Goal: Task Accomplishment & Management: Complete application form

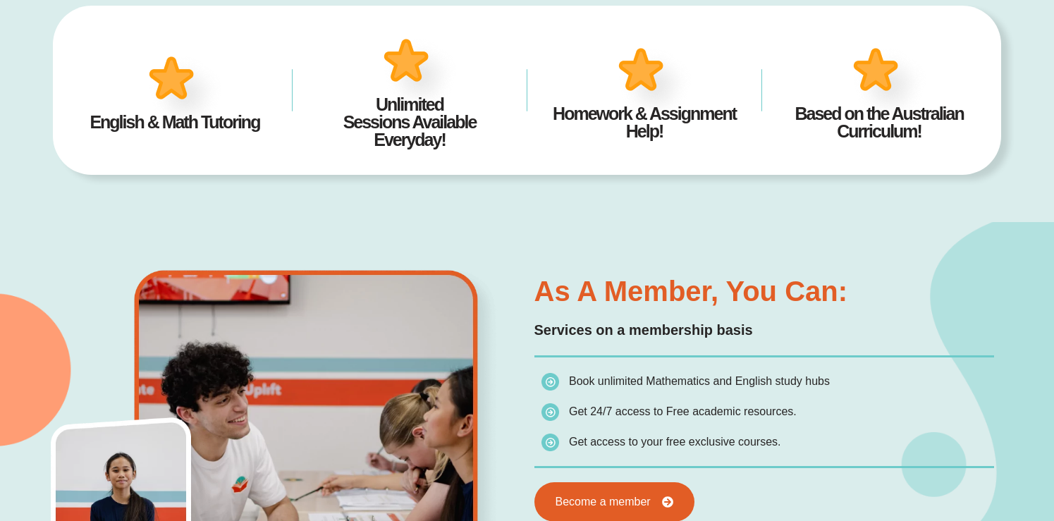
scroll to position [539, 0]
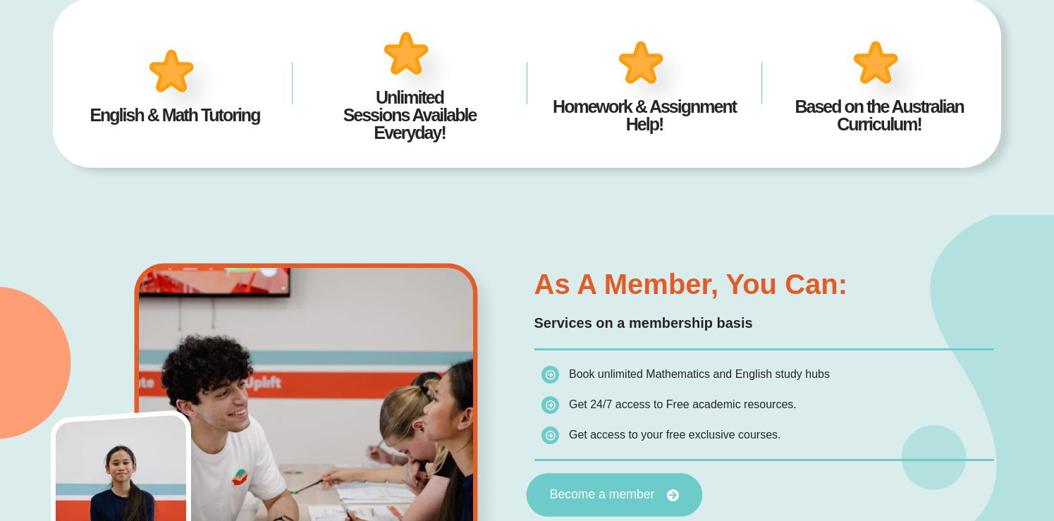
click at [582, 506] on link "Become a member" at bounding box center [614, 495] width 176 height 44
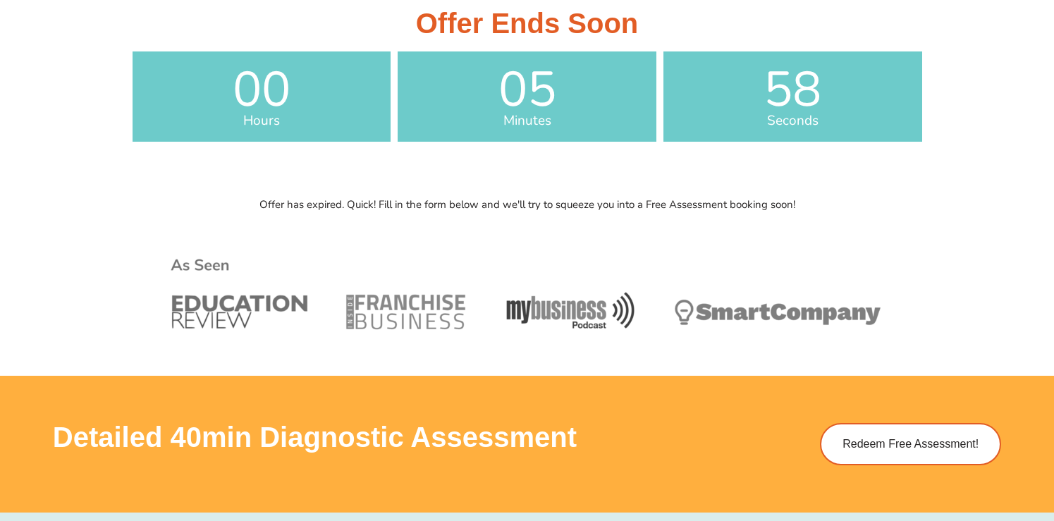
scroll to position [503, 0]
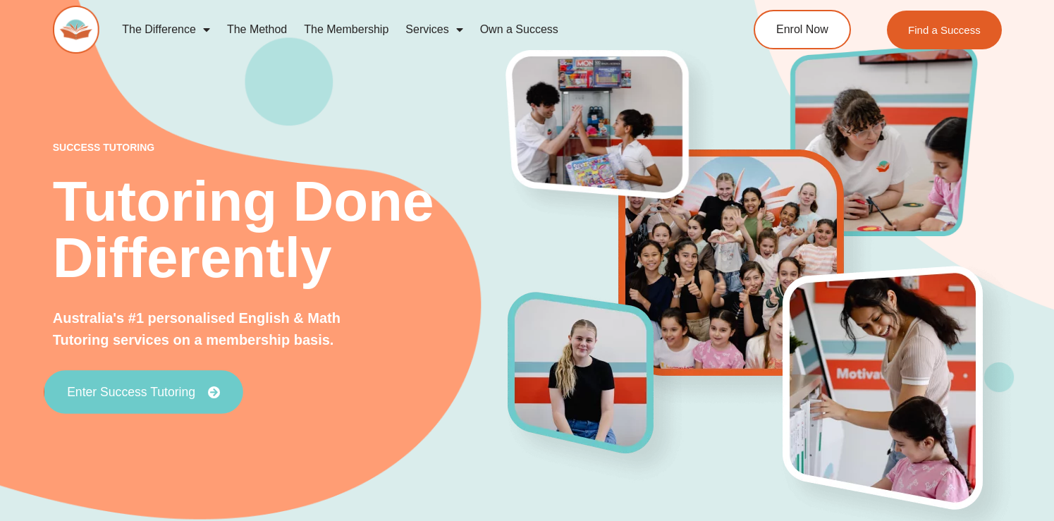
click at [140, 391] on span "Enter Success Tutoring" at bounding box center [131, 392] width 128 height 13
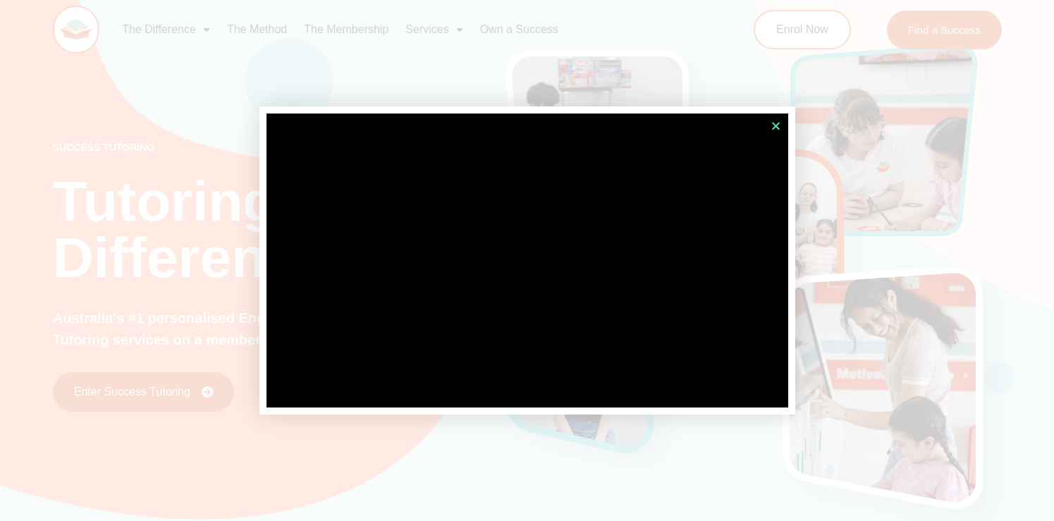
click at [775, 123] on icon "Close" at bounding box center [776, 126] width 11 height 11
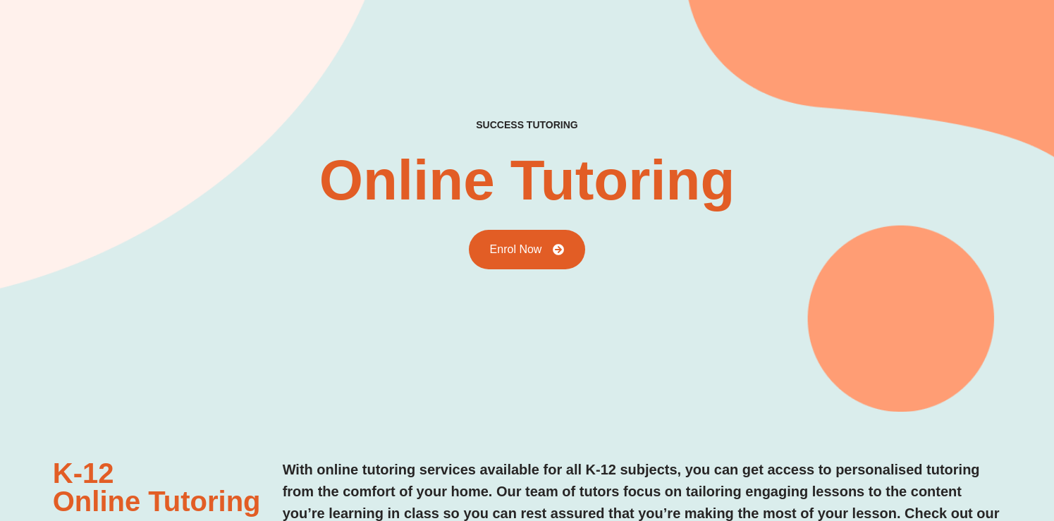
scroll to position [62, 0]
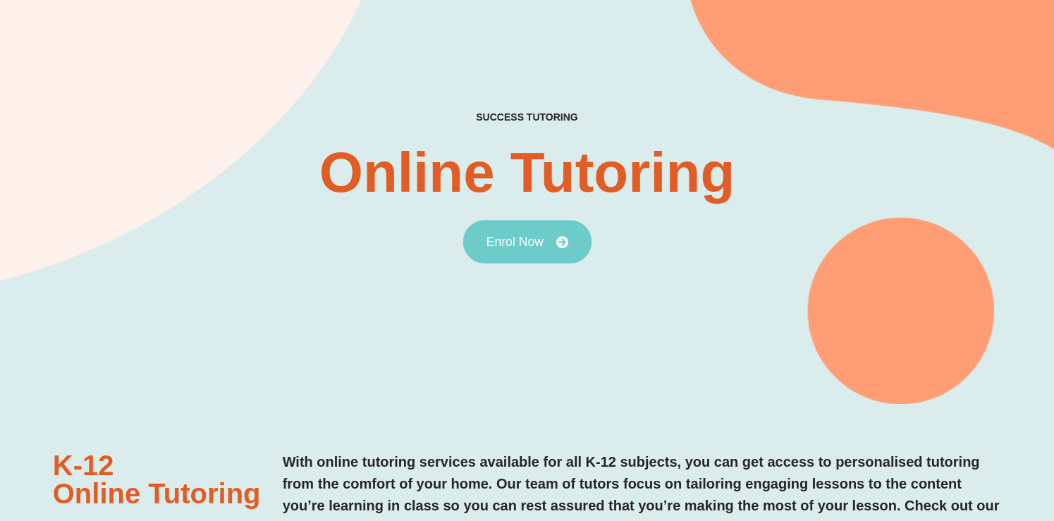
click at [547, 242] on span "Enrol Now" at bounding box center [527, 241] width 82 height 13
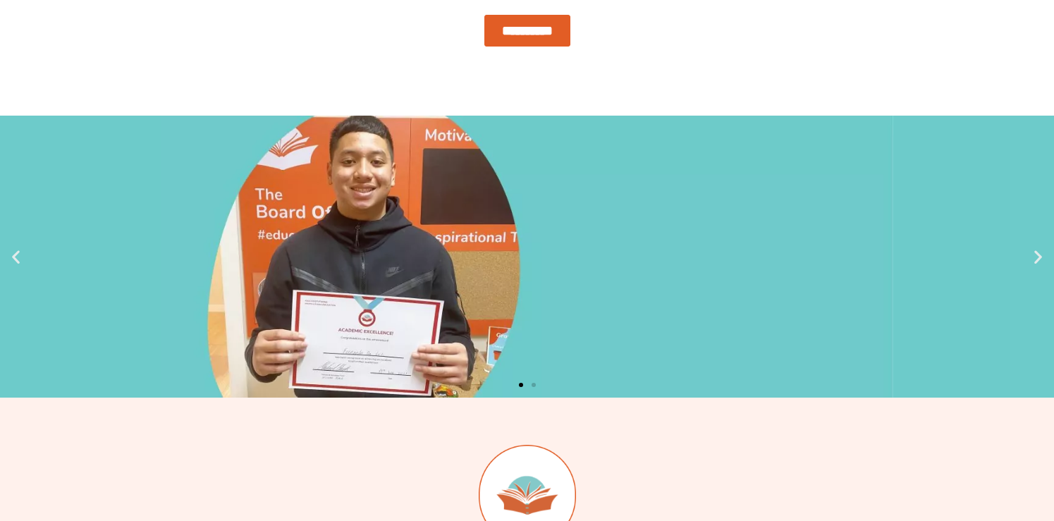
scroll to position [1038, 0]
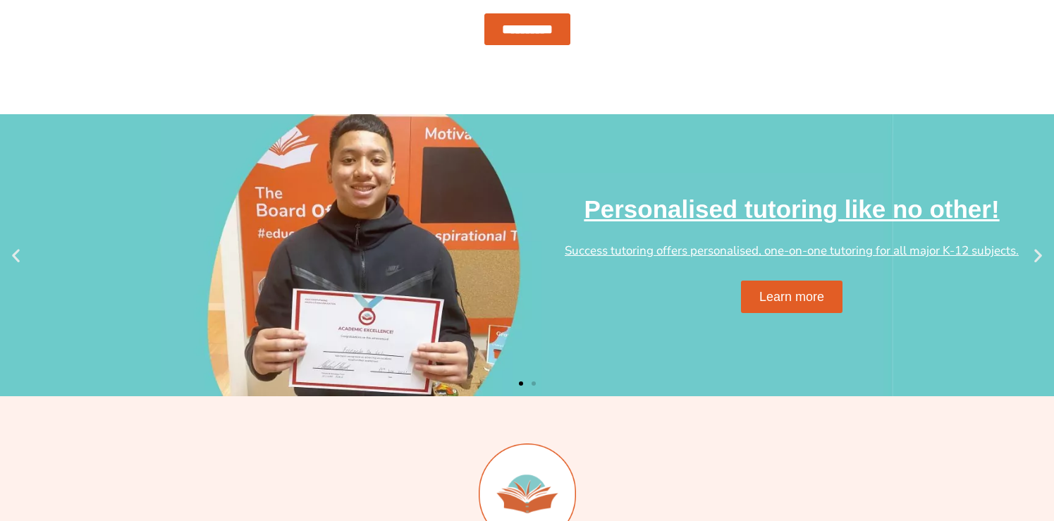
click at [1041, 259] on icon "Next slide" at bounding box center [1038, 255] width 18 height 18
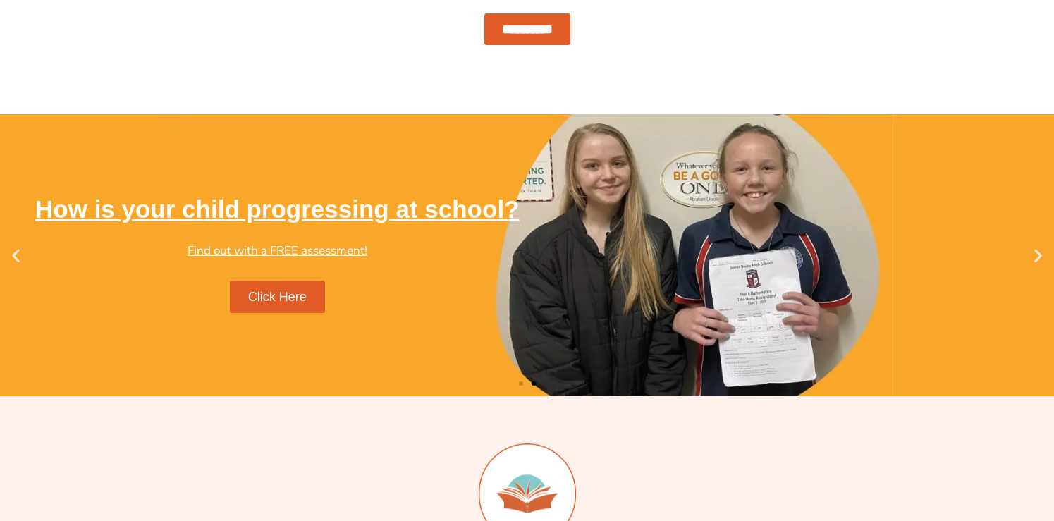
click at [1041, 259] on icon "Next slide" at bounding box center [1038, 255] width 18 height 18
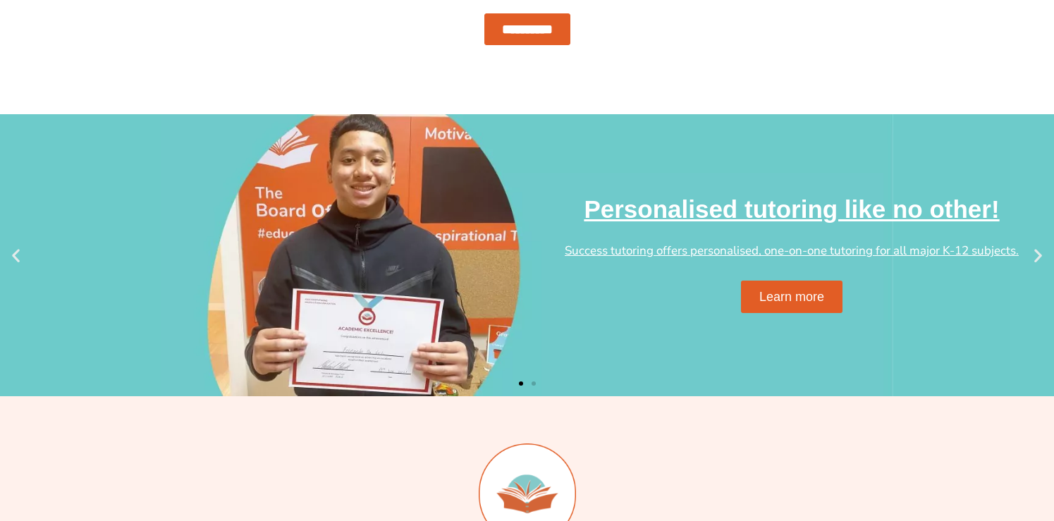
click at [1041, 259] on icon "Next slide" at bounding box center [1038, 255] width 18 height 18
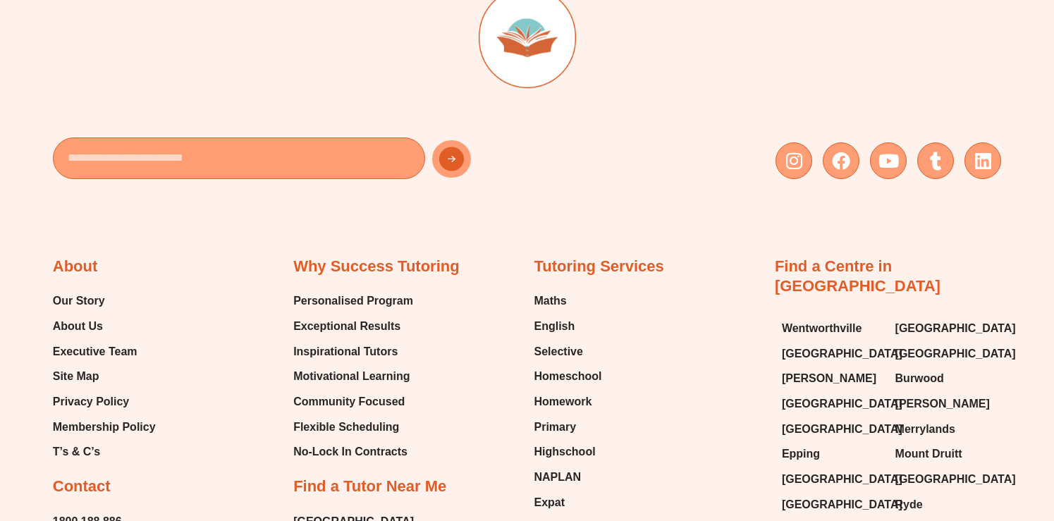
scroll to position [1496, 0]
